Goal: Find specific page/section: Find specific page/section

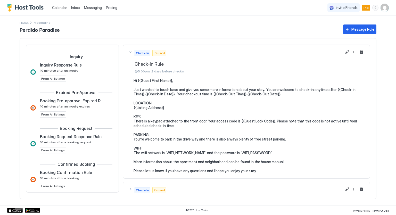
click at [58, 7] on span "Calendar" at bounding box center [59, 7] width 15 height 4
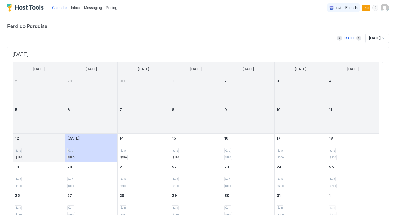
click at [75, 9] on span "Inbox" at bounding box center [75, 7] width 9 height 4
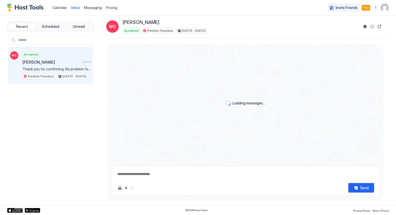
scroll to position [87, 0]
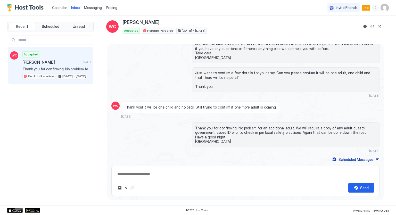
click at [88, 9] on span "Messaging" at bounding box center [93, 7] width 18 height 4
